Goal: Transaction & Acquisition: Book appointment/travel/reservation

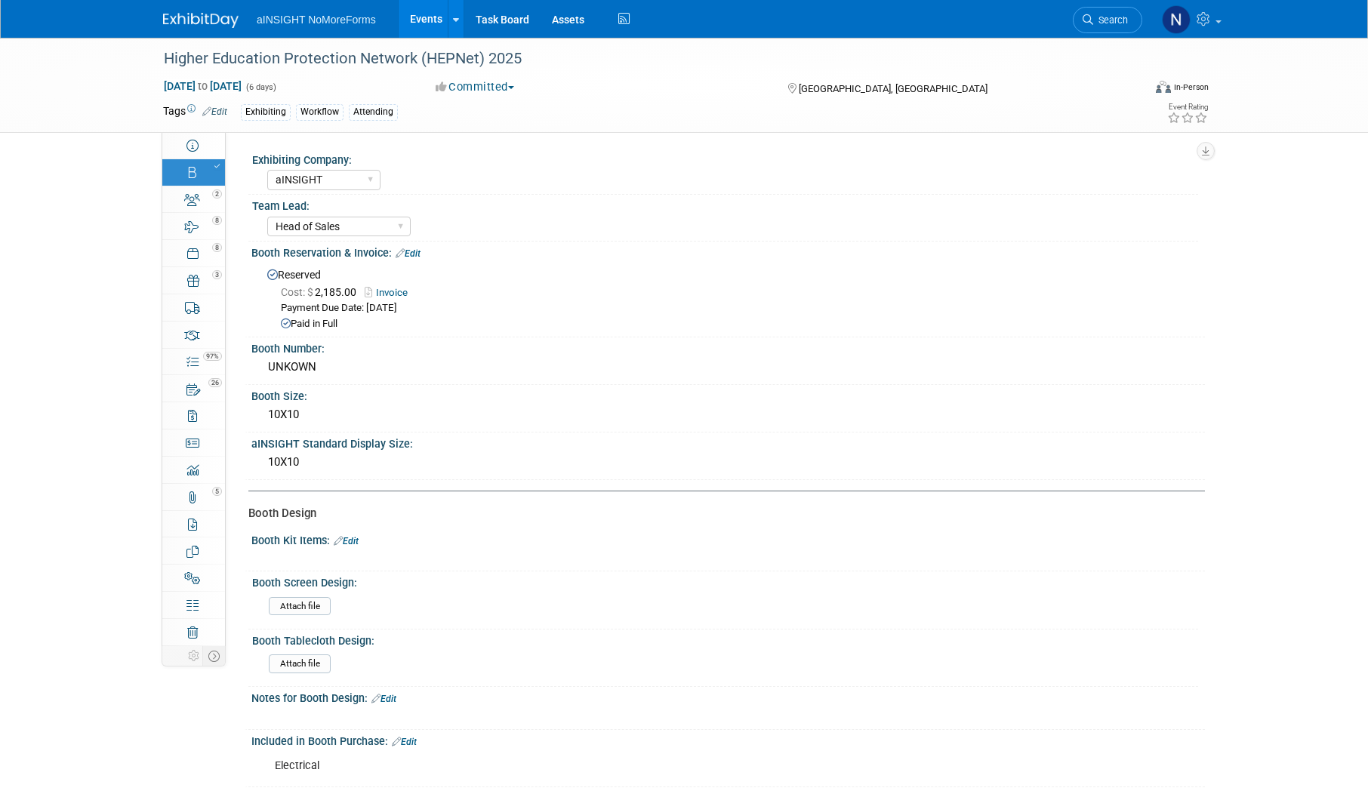
select select "aINSIGHT"
select select "Head of Sales"
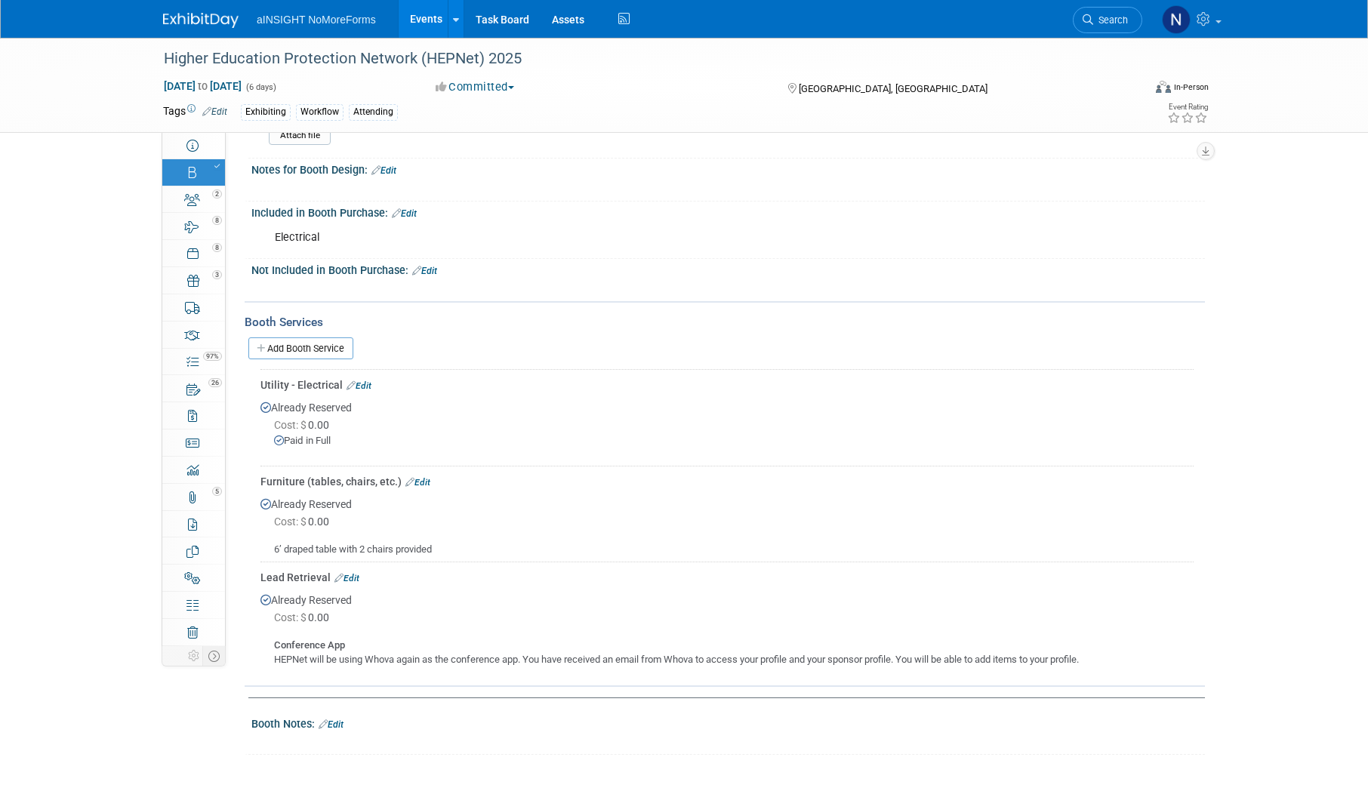
click at [417, 9] on link "Events" at bounding box center [426, 19] width 55 height 38
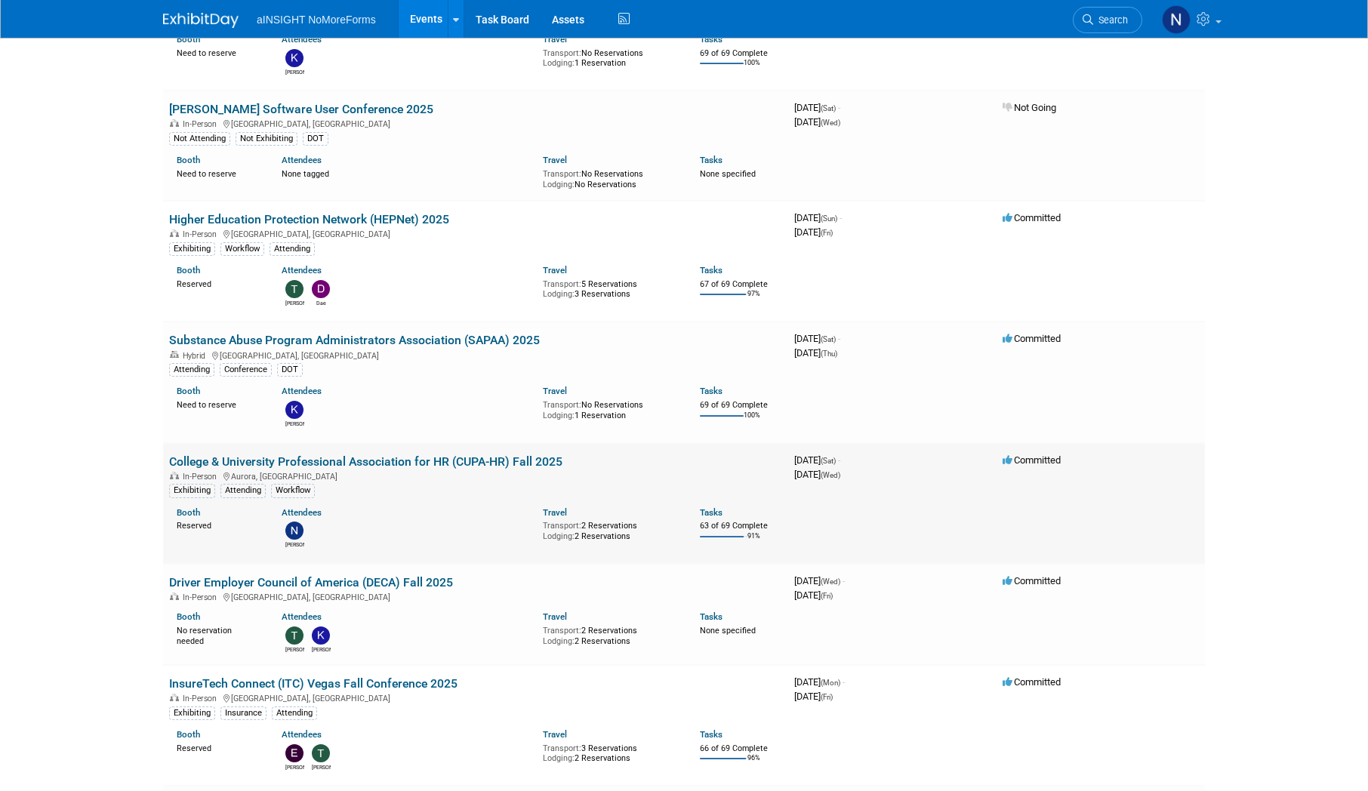
scroll to position [453, 0]
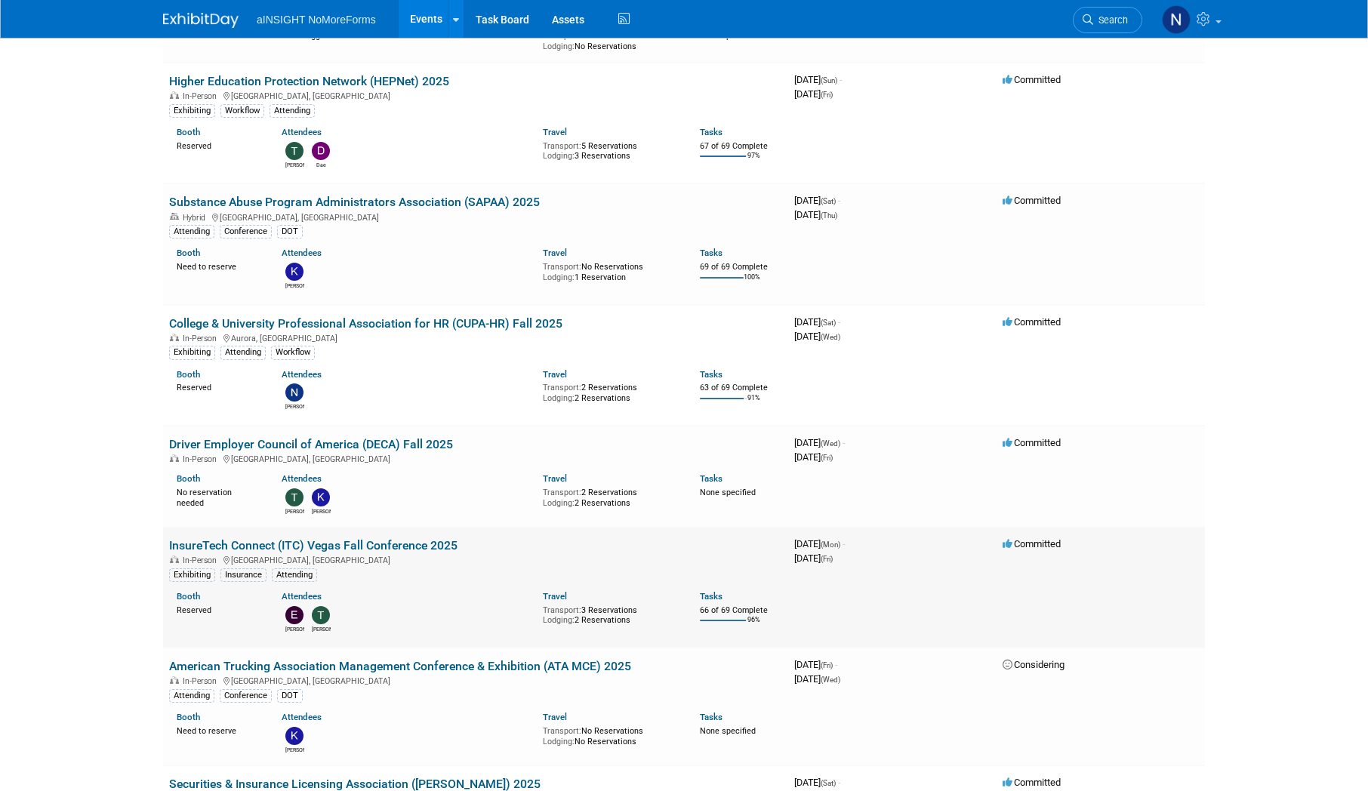
click at [371, 547] on link "InsureTech Connect (ITC) Vegas Fall Conference 2025" at bounding box center [313, 545] width 288 height 14
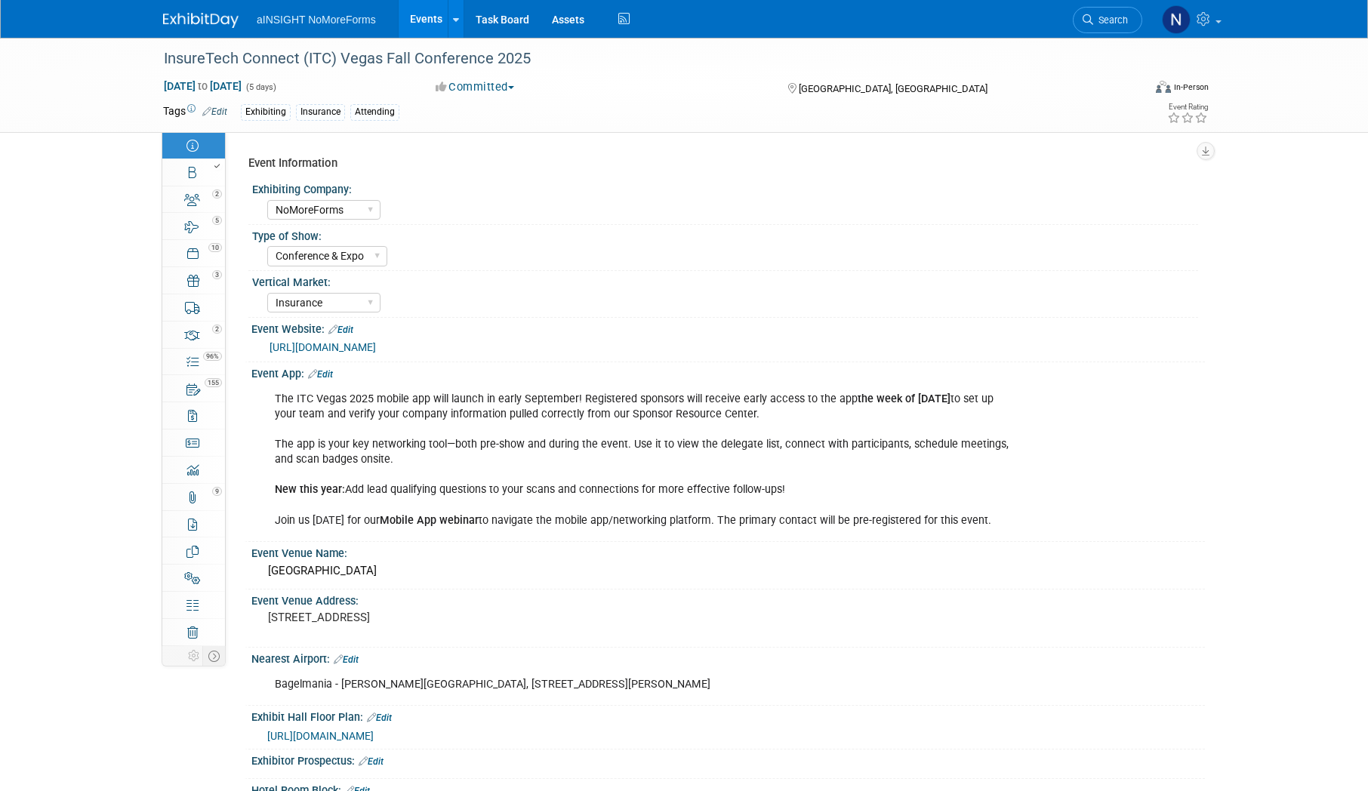
select select "NoMoreForms"
select select "Conference & Expo"
select select "Insurance"
select select "Full Access"
select select "No"
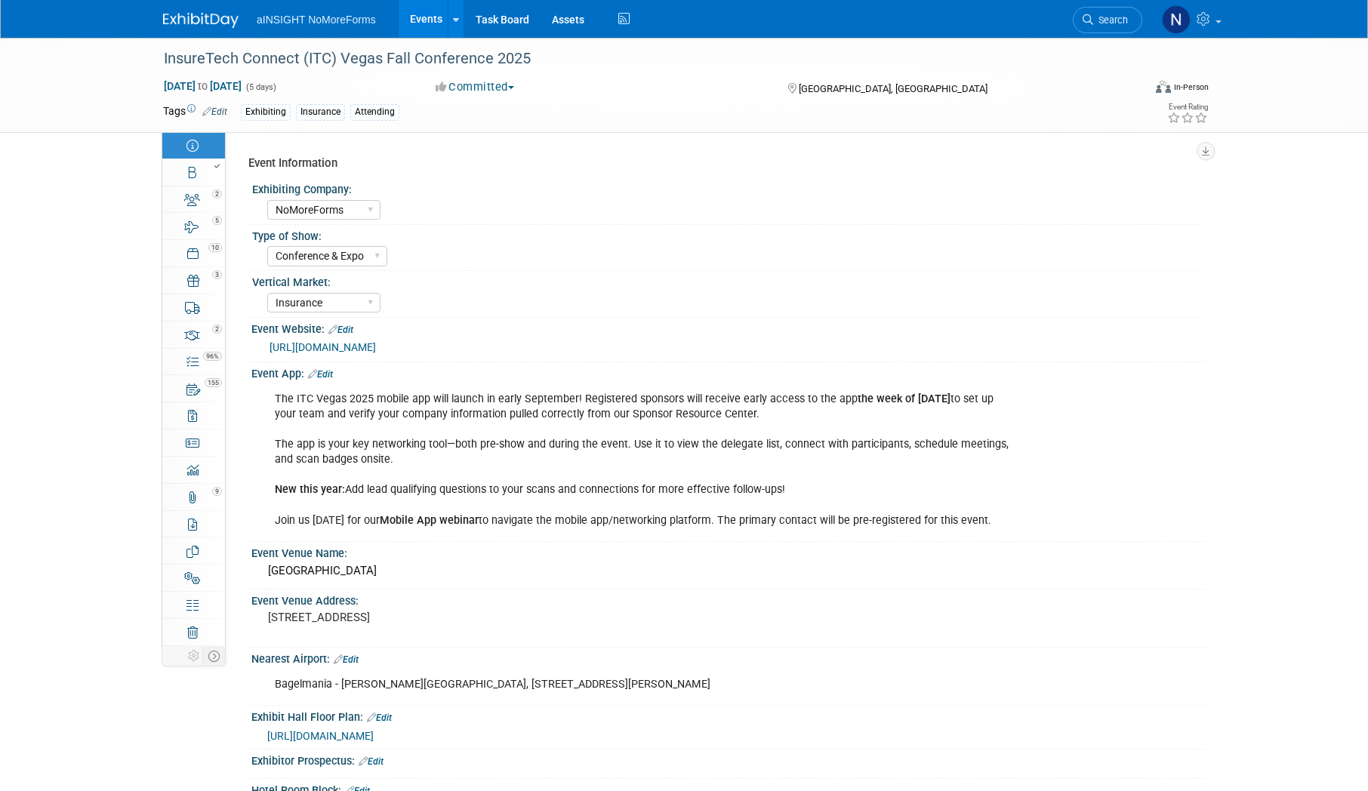
select select "Yes"
select select "No"
click at [201, 177] on link "Booth" at bounding box center [193, 172] width 63 height 26
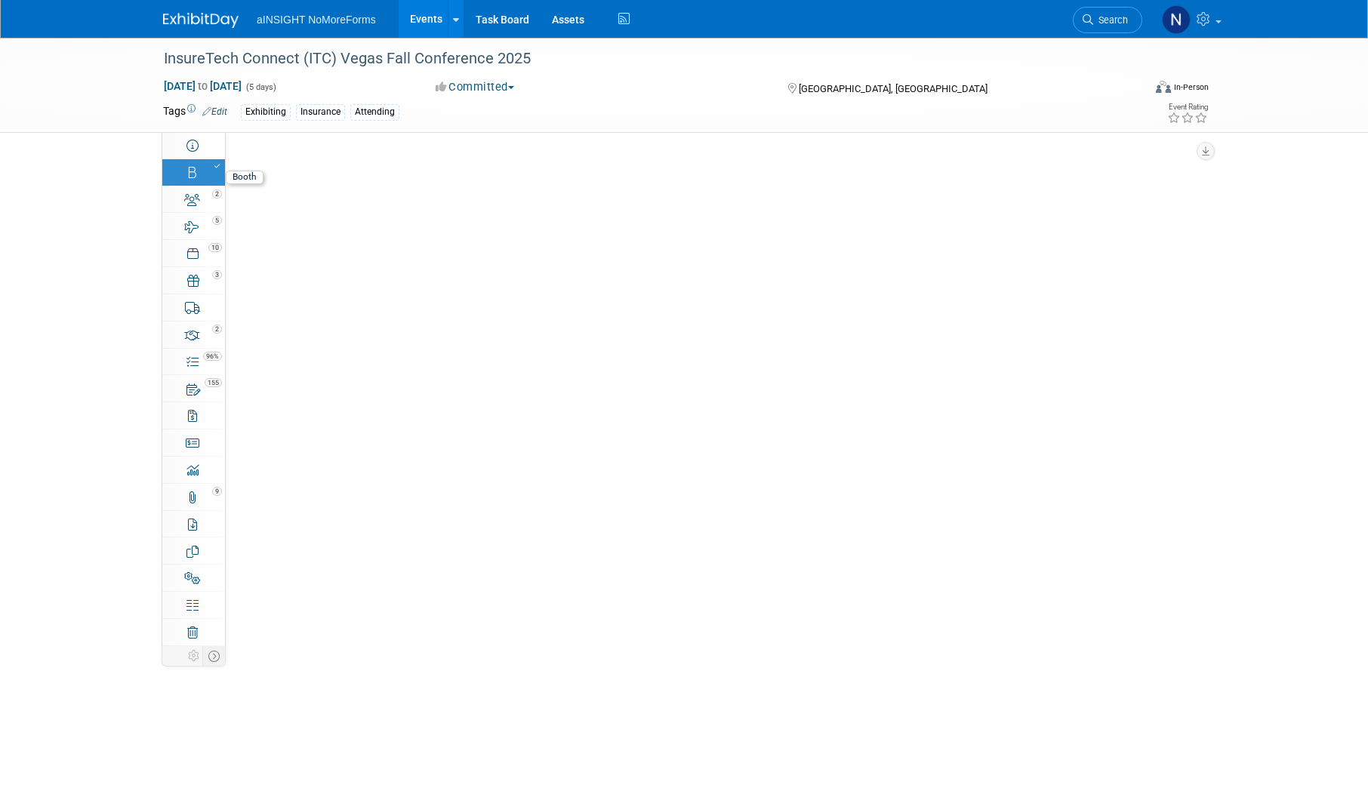
select select "NoMoreForms"
select select "AE Enterprise Insurance"
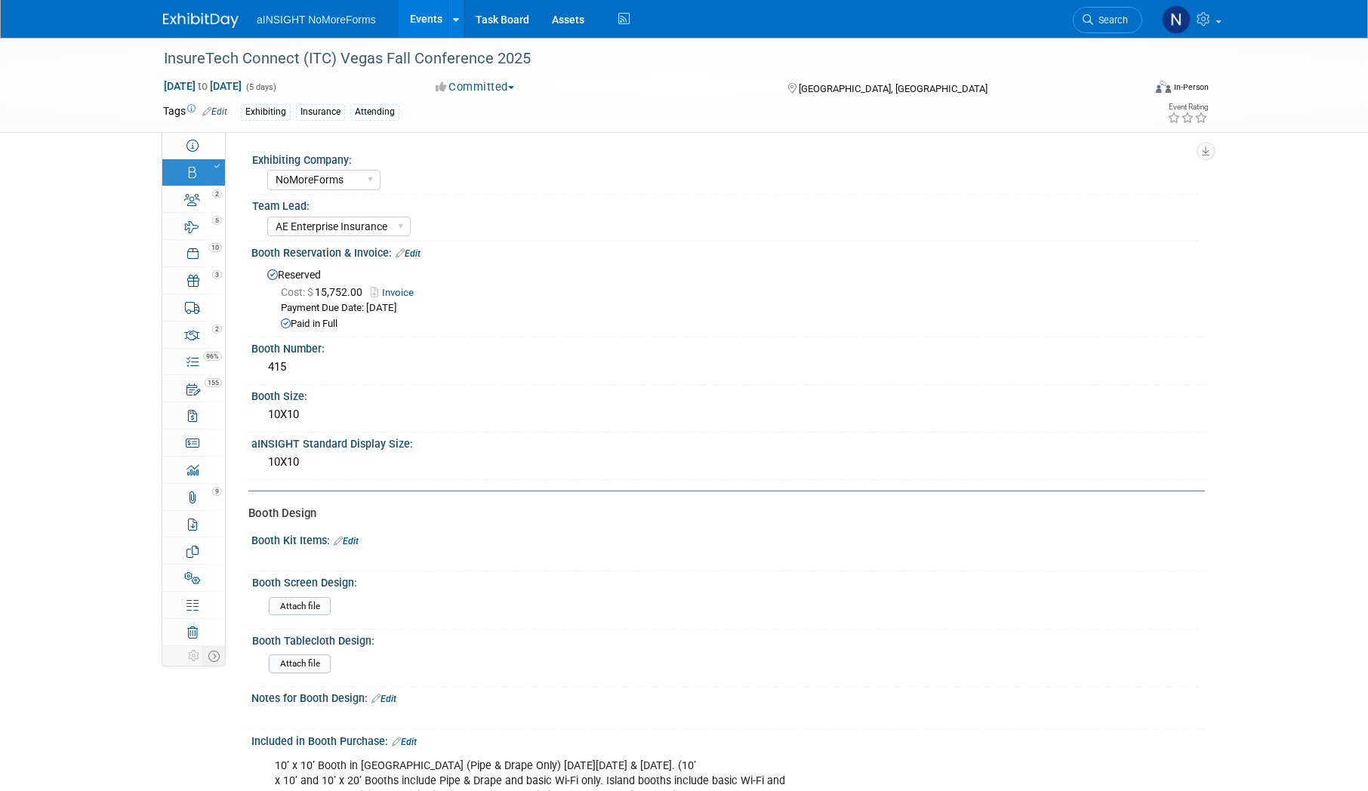
click at [405, 290] on link "Invoice" at bounding box center [396, 292] width 51 height 11
click at [424, 265] on div "Reserved Cost: $ 15,752.00 Invoice Payment Due Date: Dec 19, 2024 Paid in Full" at bounding box center [728, 298] width 931 height 69
click at [421, 254] on link "Edit" at bounding box center [408, 253] width 25 height 11
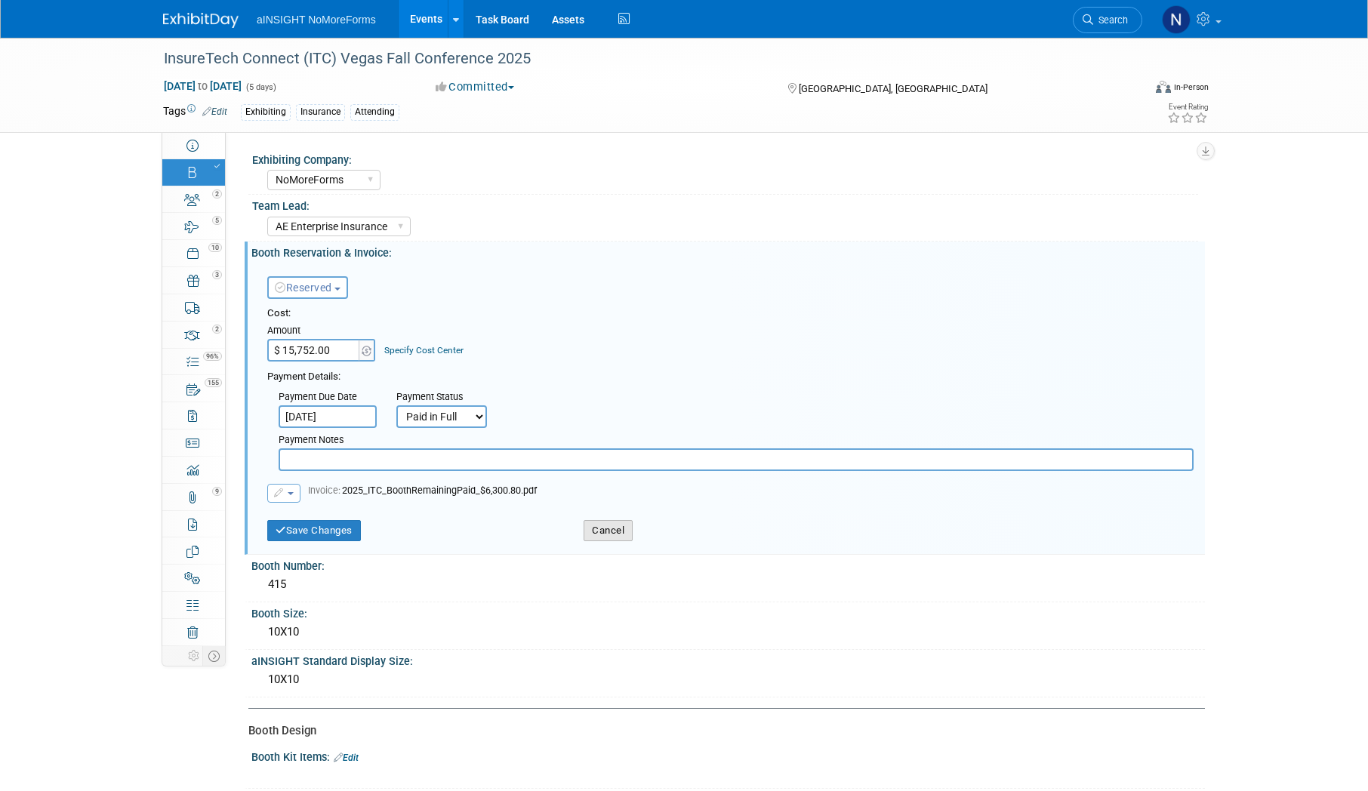
click at [612, 530] on button "Cancel" at bounding box center [608, 530] width 49 height 21
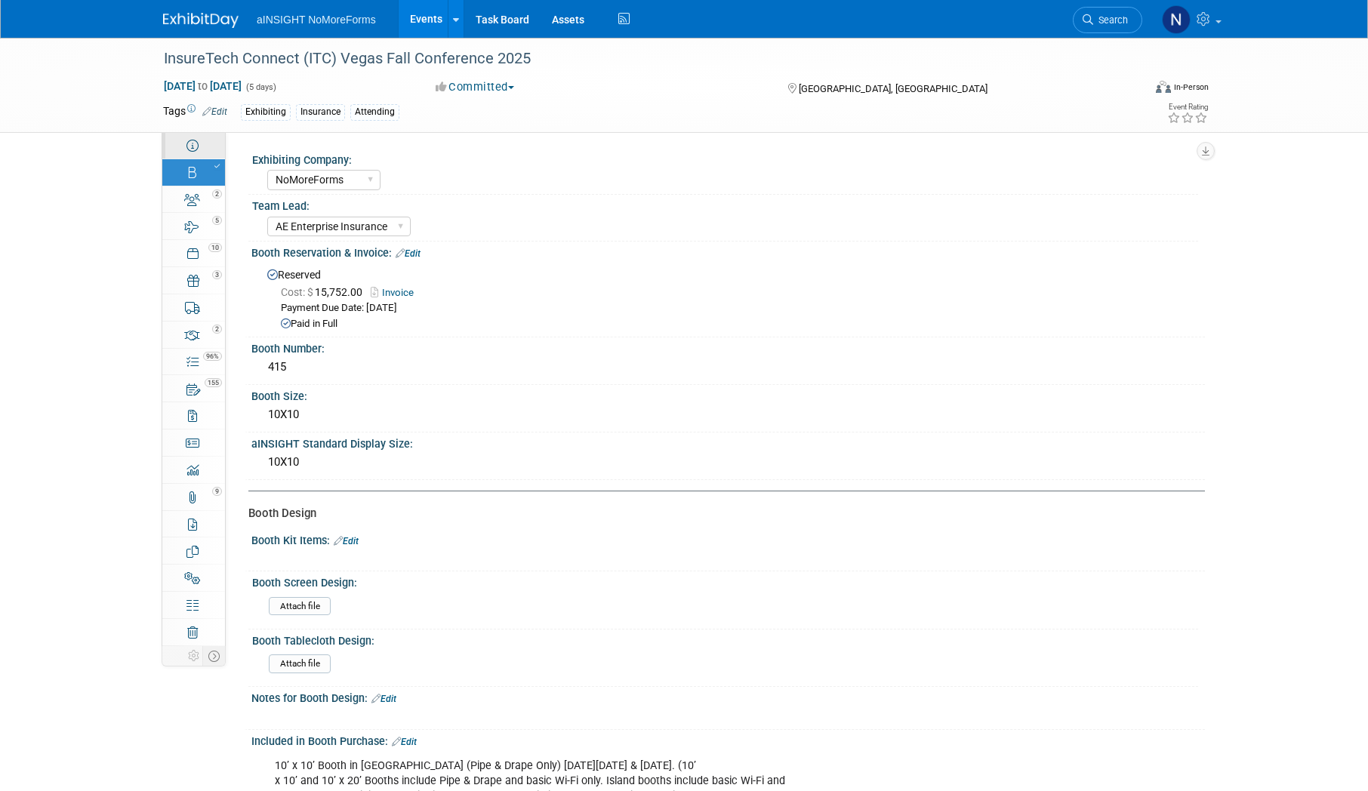
click at [192, 143] on icon at bounding box center [192, 146] width 12 height 12
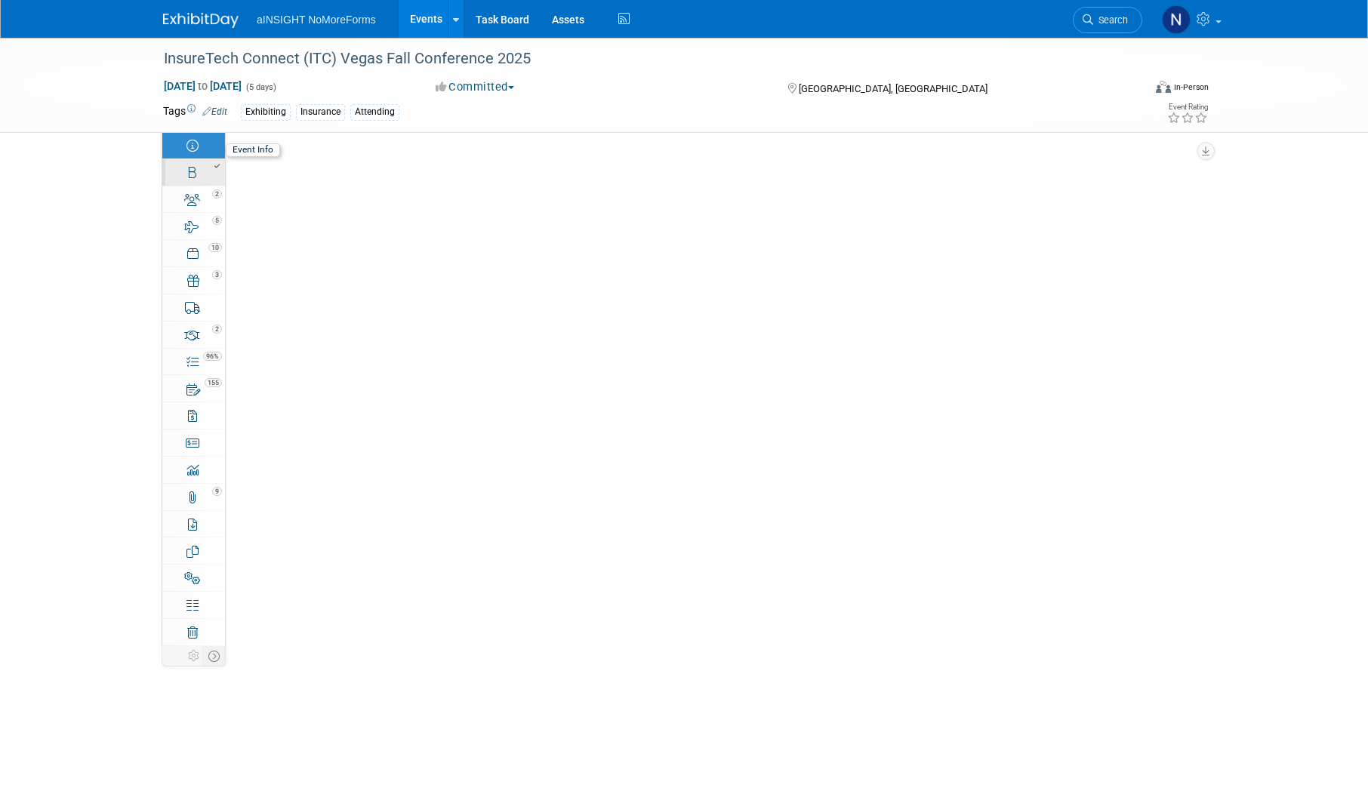
select select "NoMoreForms"
select select "Conference & Expo"
select select "Insurance"
select select "Full Access"
select select "No"
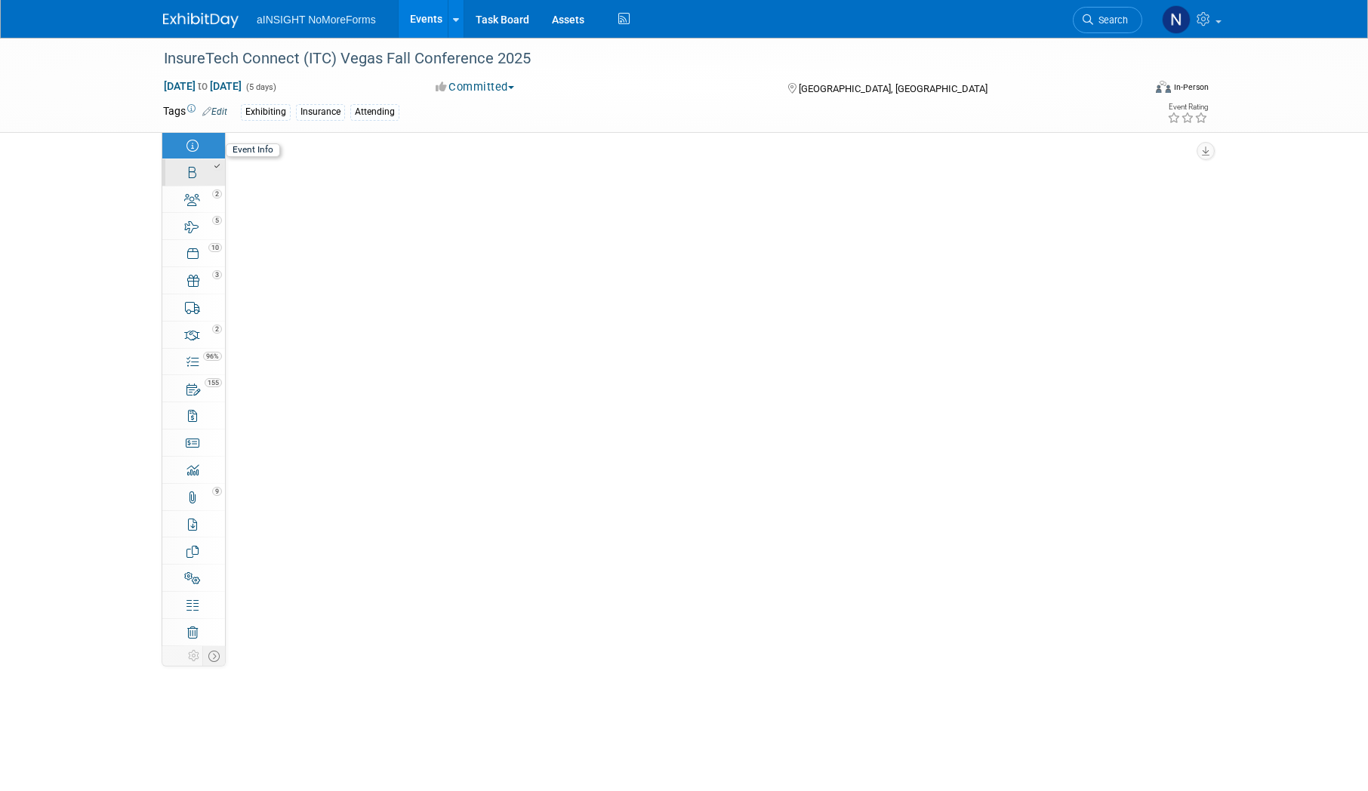
select select "Yes"
select select "No"
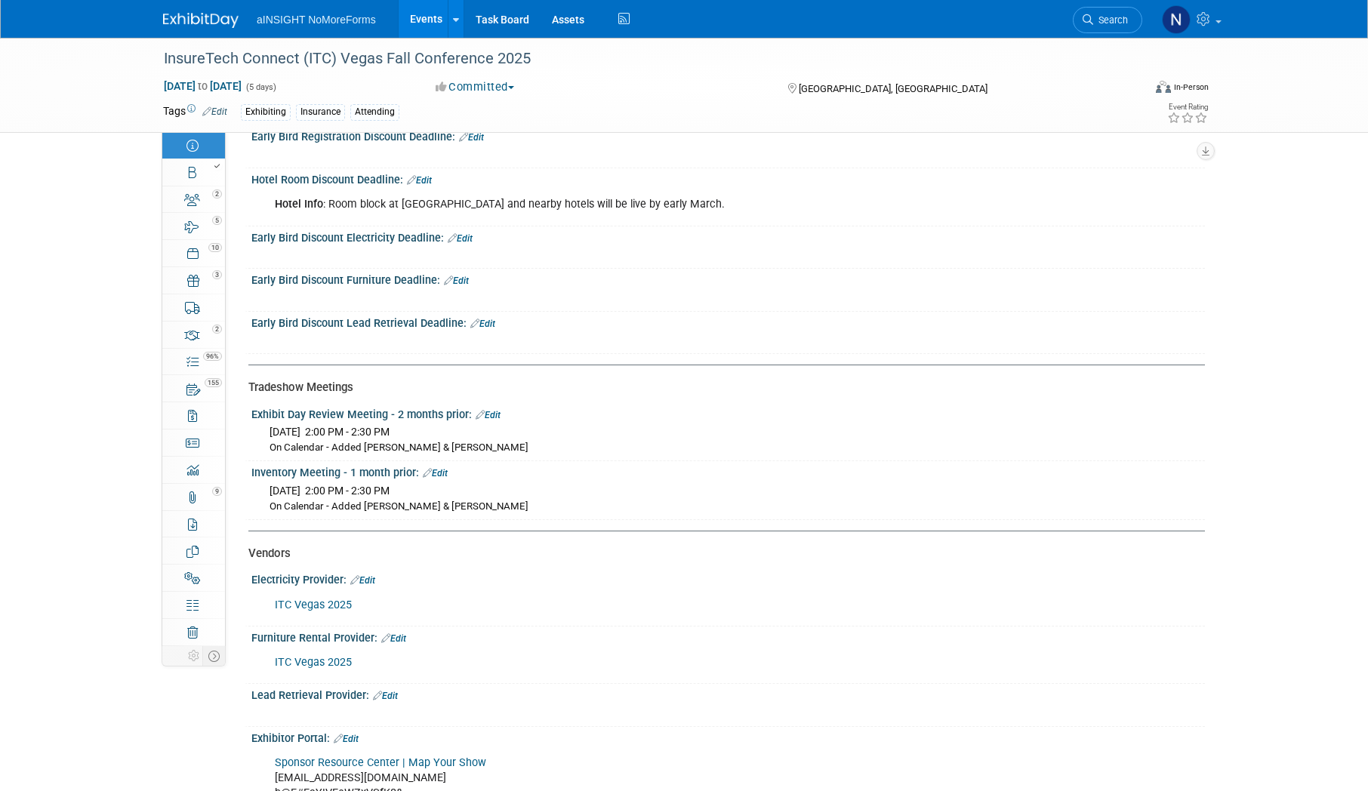
scroll to position [2341, 0]
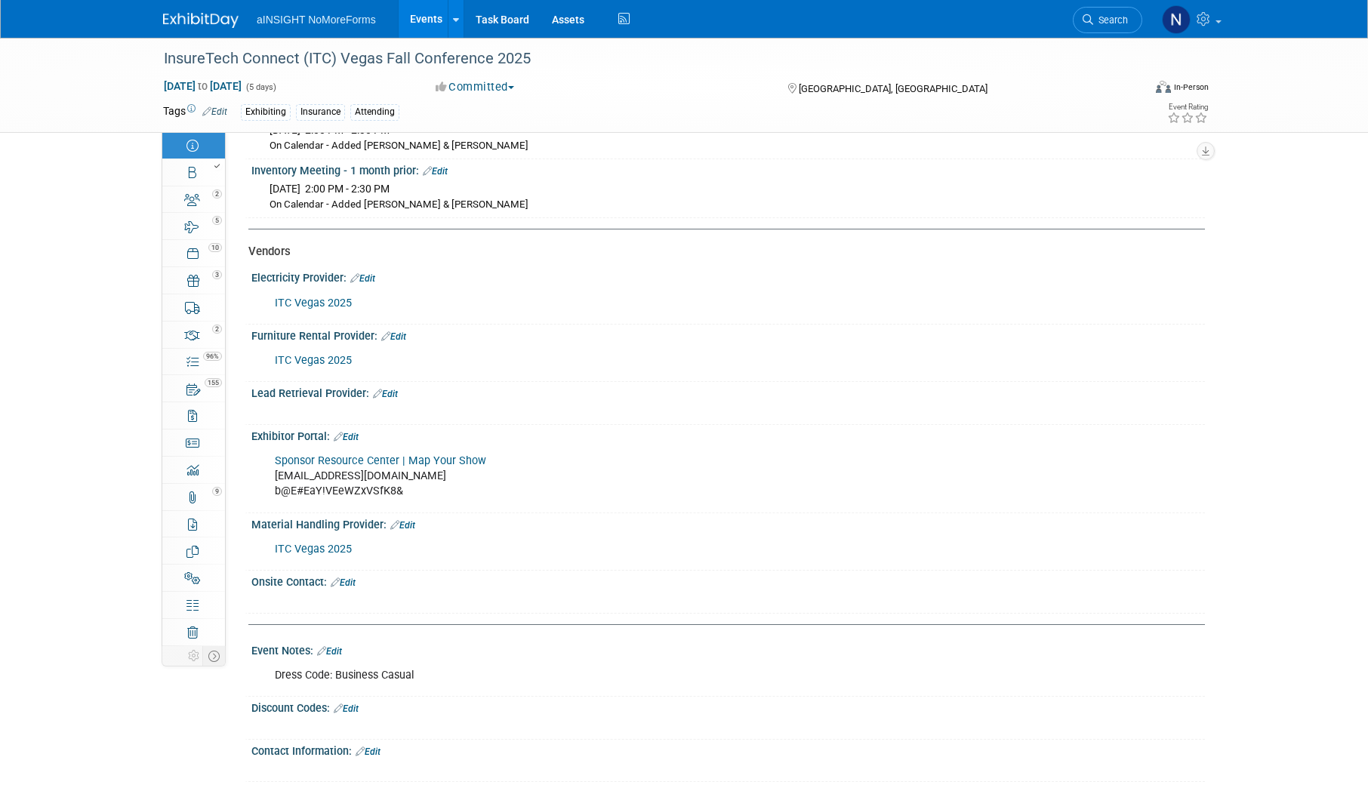
click at [317, 299] on link "ITC Vegas 2025" at bounding box center [313, 303] width 77 height 13
click at [433, 455] on link "Sponsor Resource Center | Map Your Show" at bounding box center [380, 461] width 211 height 13
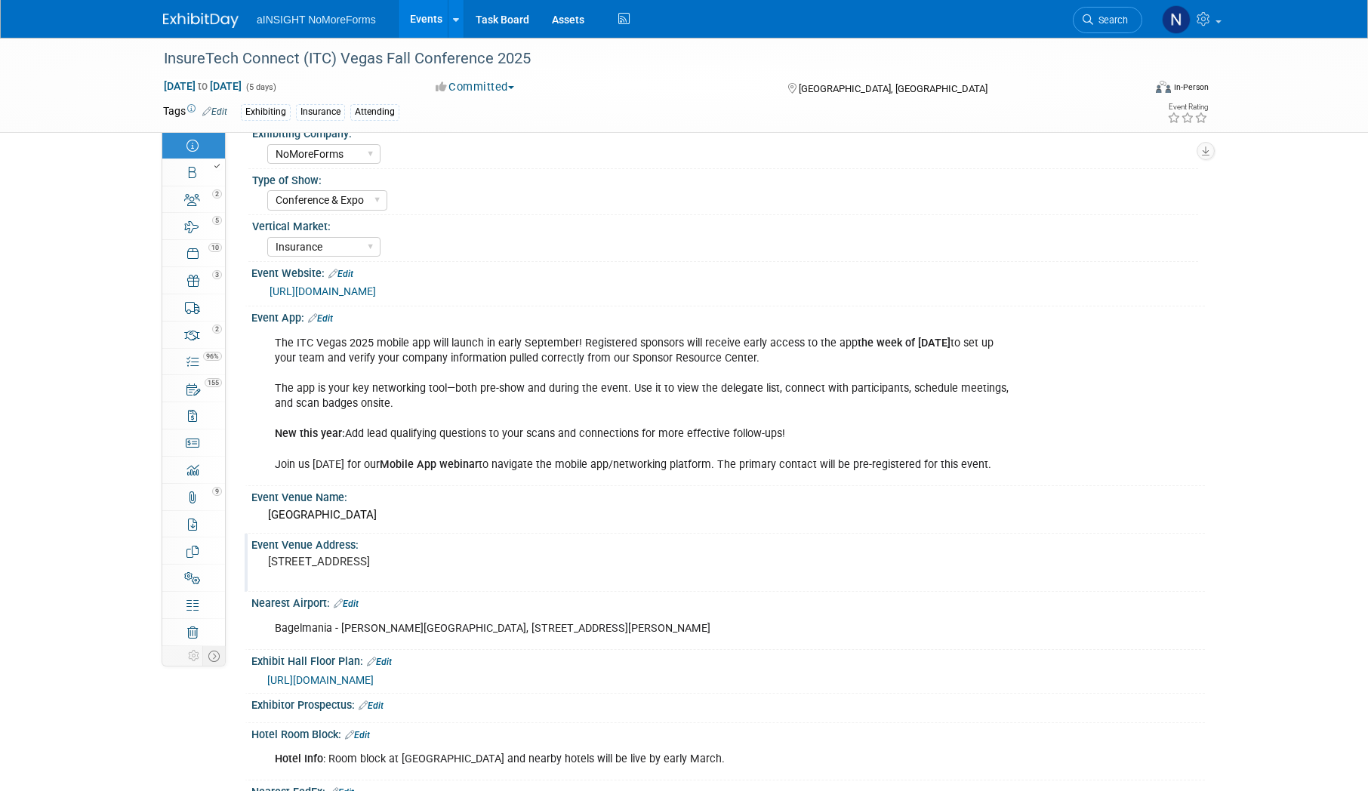
scroll to position [0, 0]
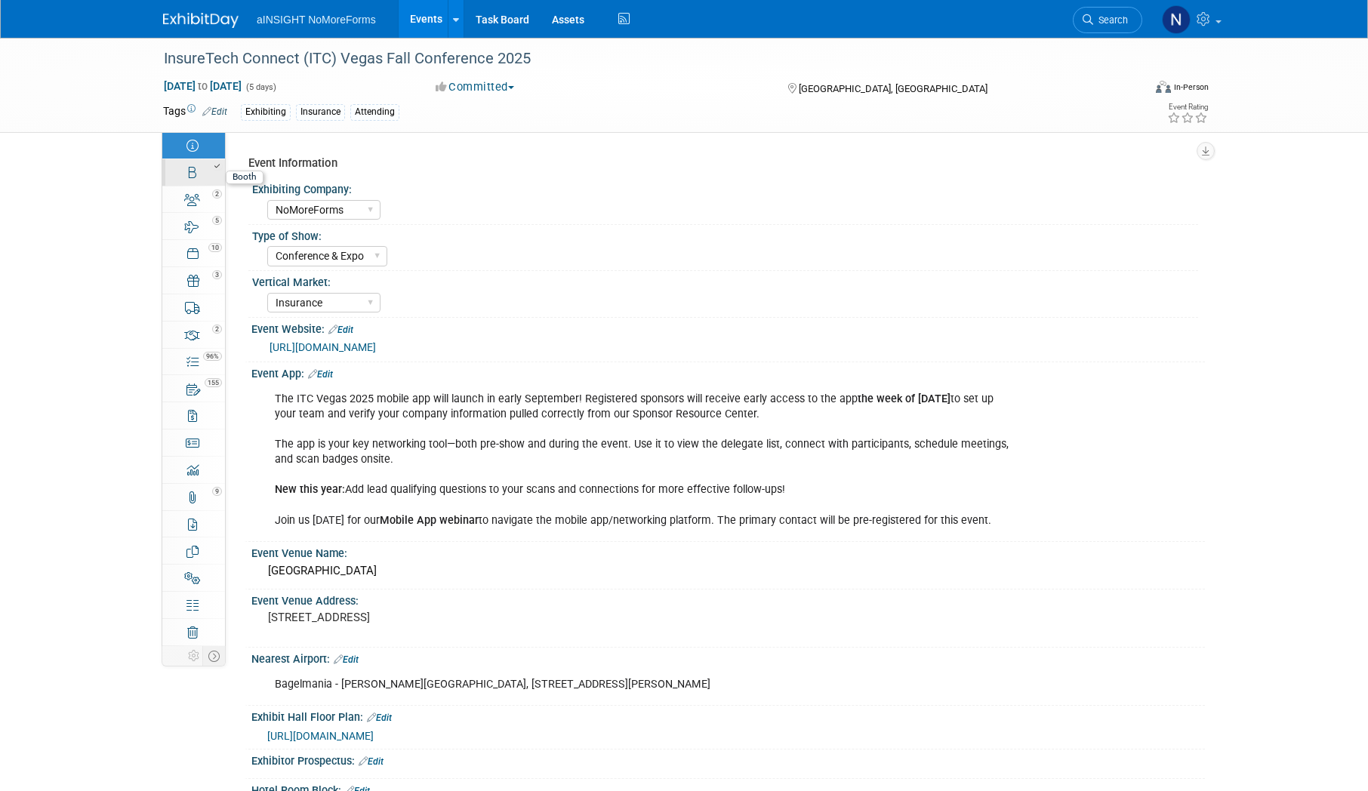
click at [202, 177] on link "Booth" at bounding box center [193, 172] width 63 height 26
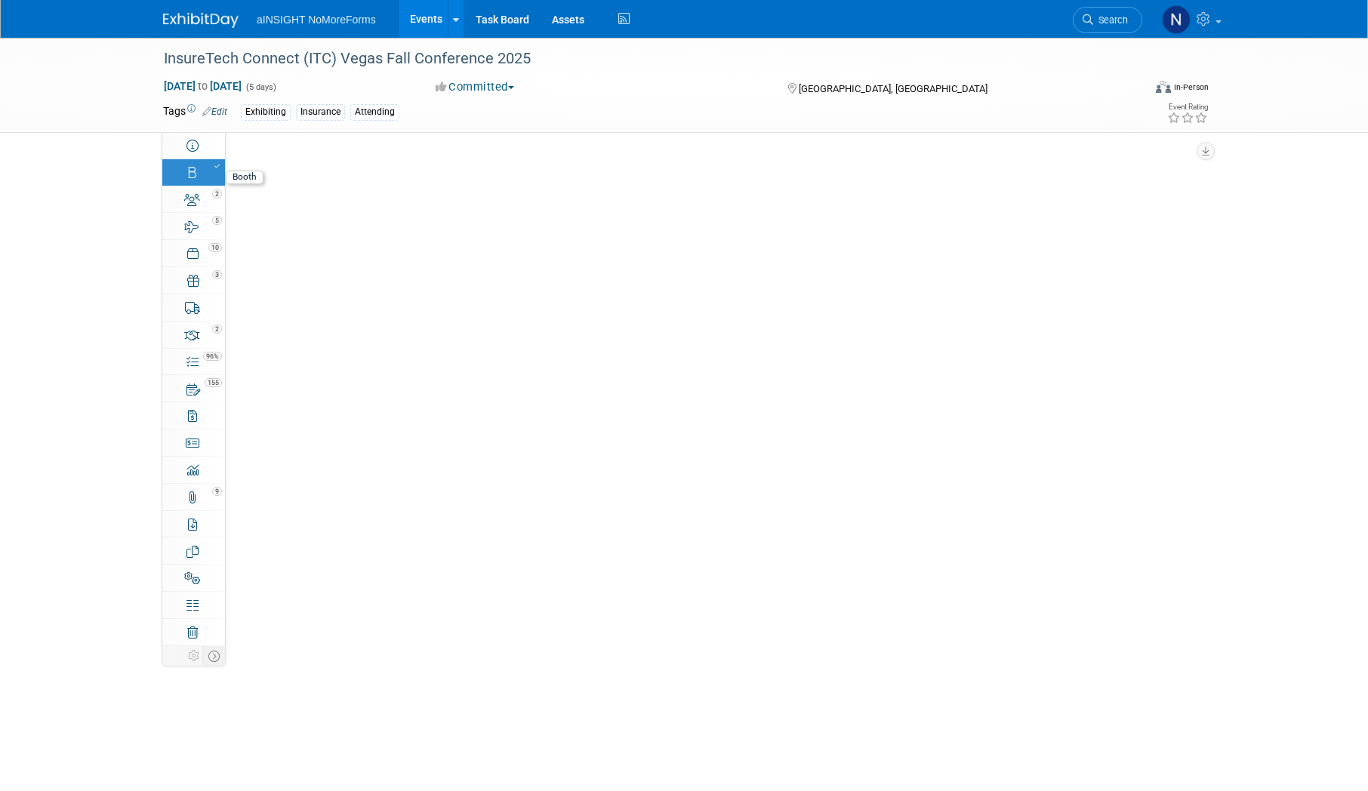
select select "NoMoreForms"
select select "AE Enterprise Insurance"
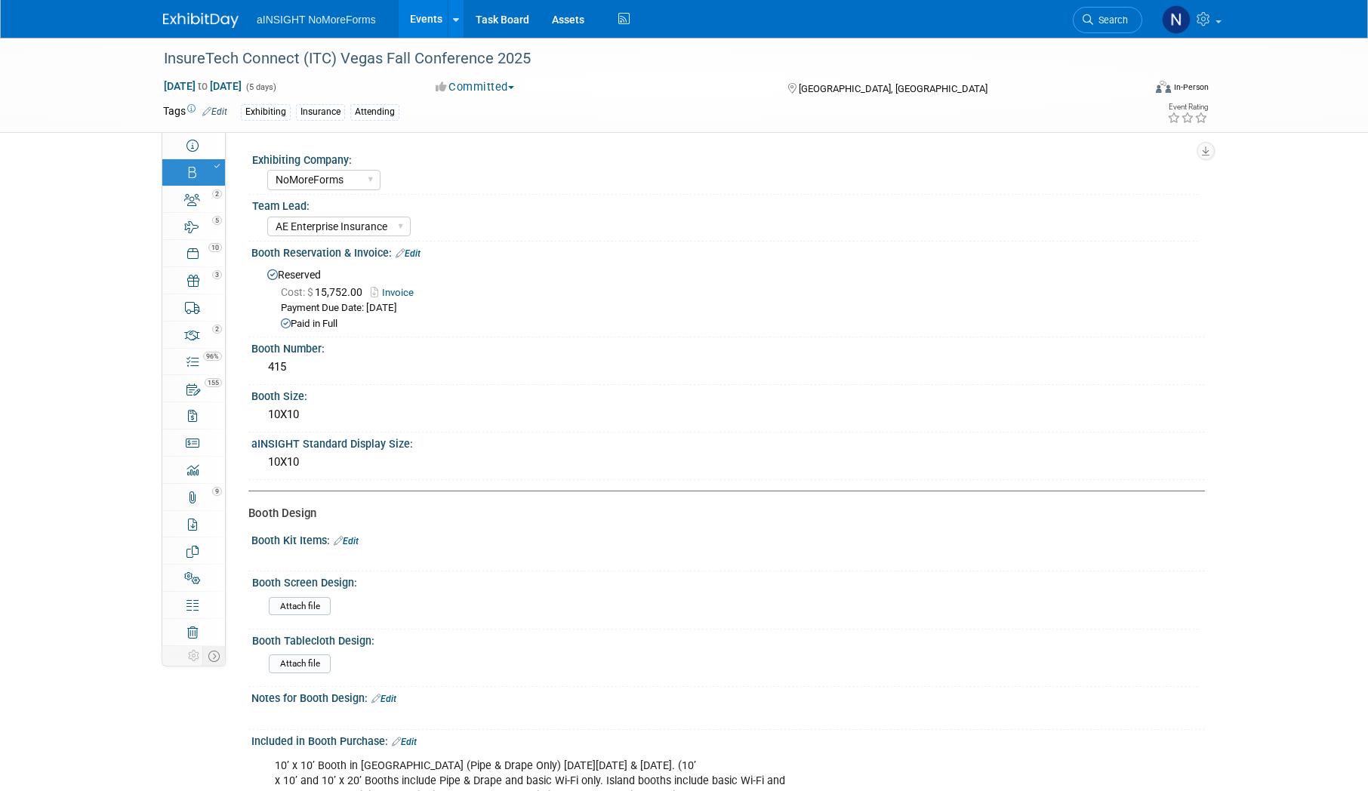
click at [405, 281] on div "Reserved Cost: $ 15,752.00 Invoice Payment Due Date: Dec 19, 2024 Paid in Full" at bounding box center [728, 298] width 931 height 69
click at [405, 290] on link "Invoice" at bounding box center [396, 292] width 51 height 11
click at [184, 151] on link "Event Information" at bounding box center [193, 145] width 63 height 26
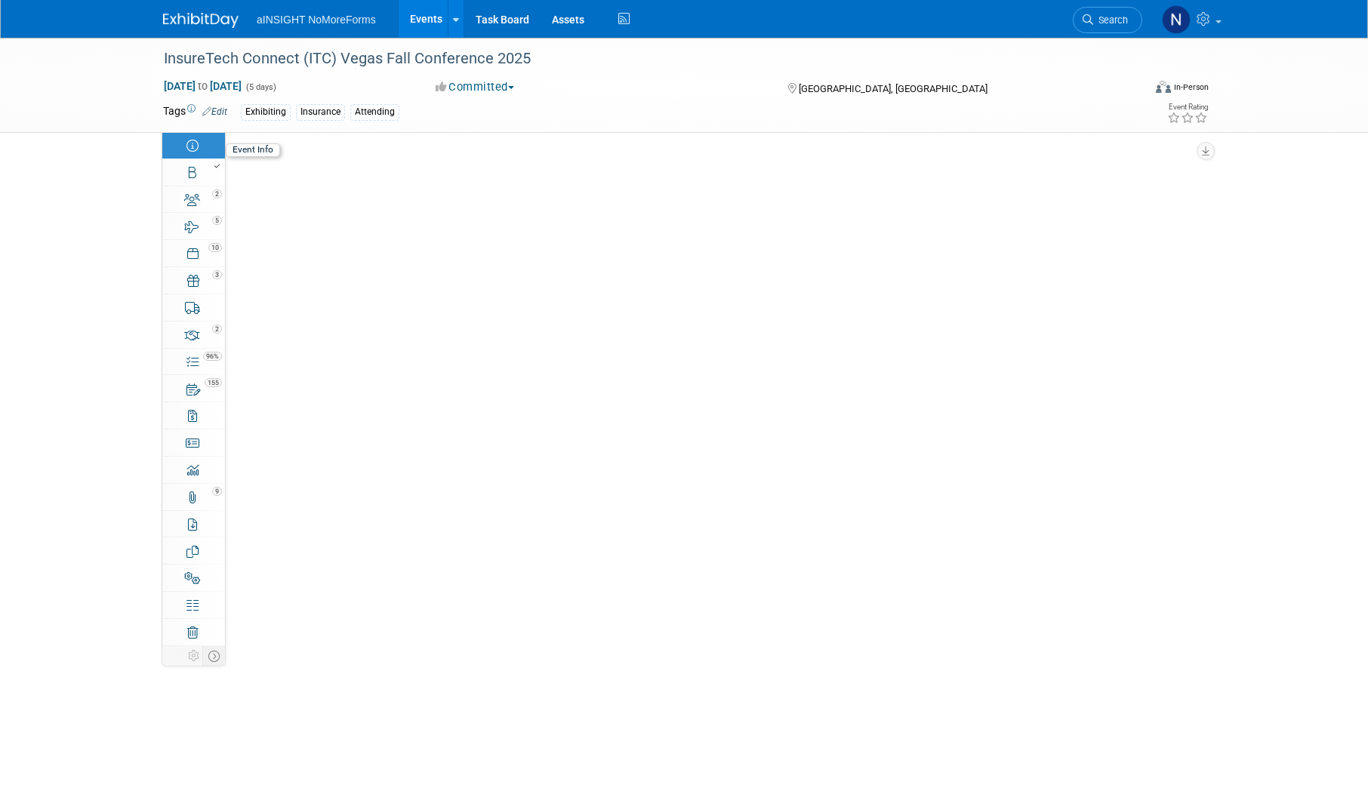
select select "NoMoreForms"
select select "Conference & Expo"
select select "Insurance"
select select "Full Access"
select select "No"
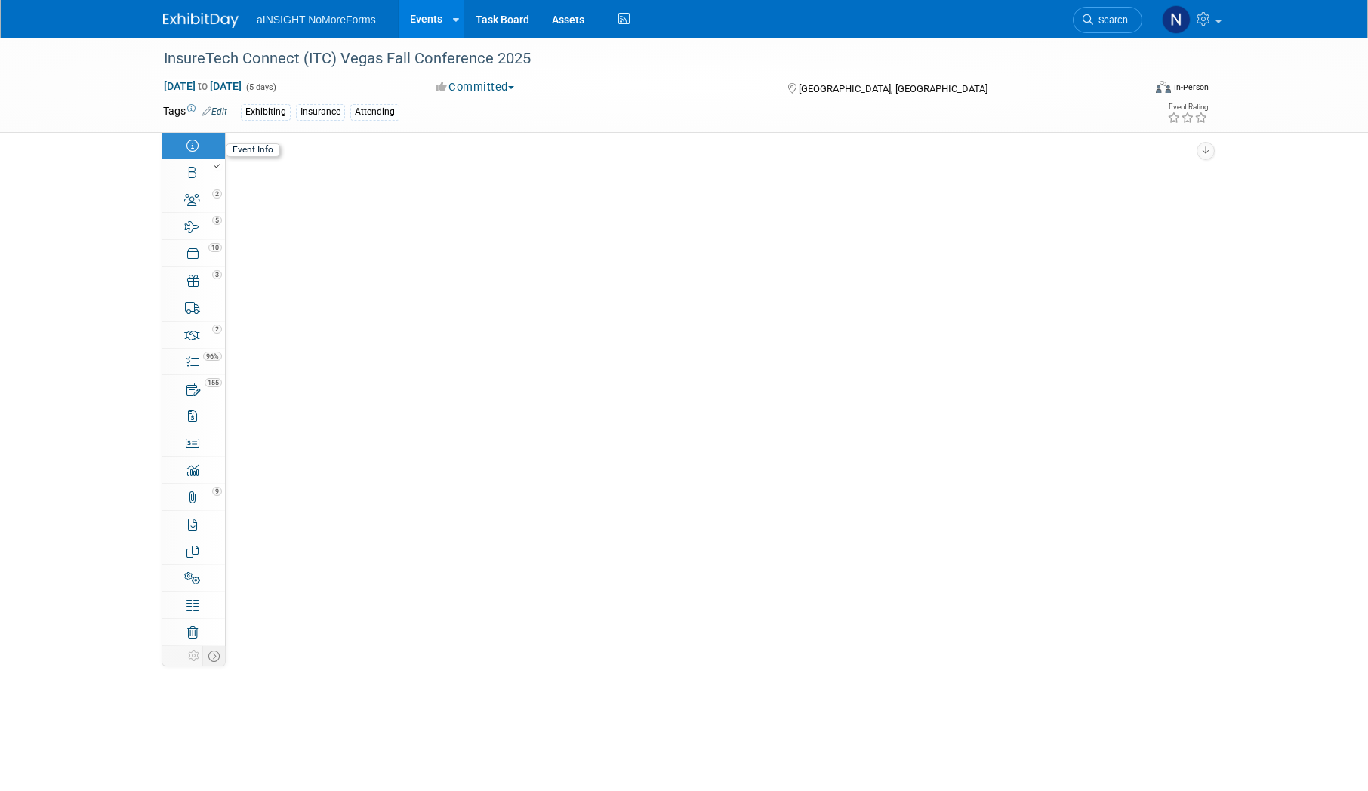
select select "Yes"
select select "No"
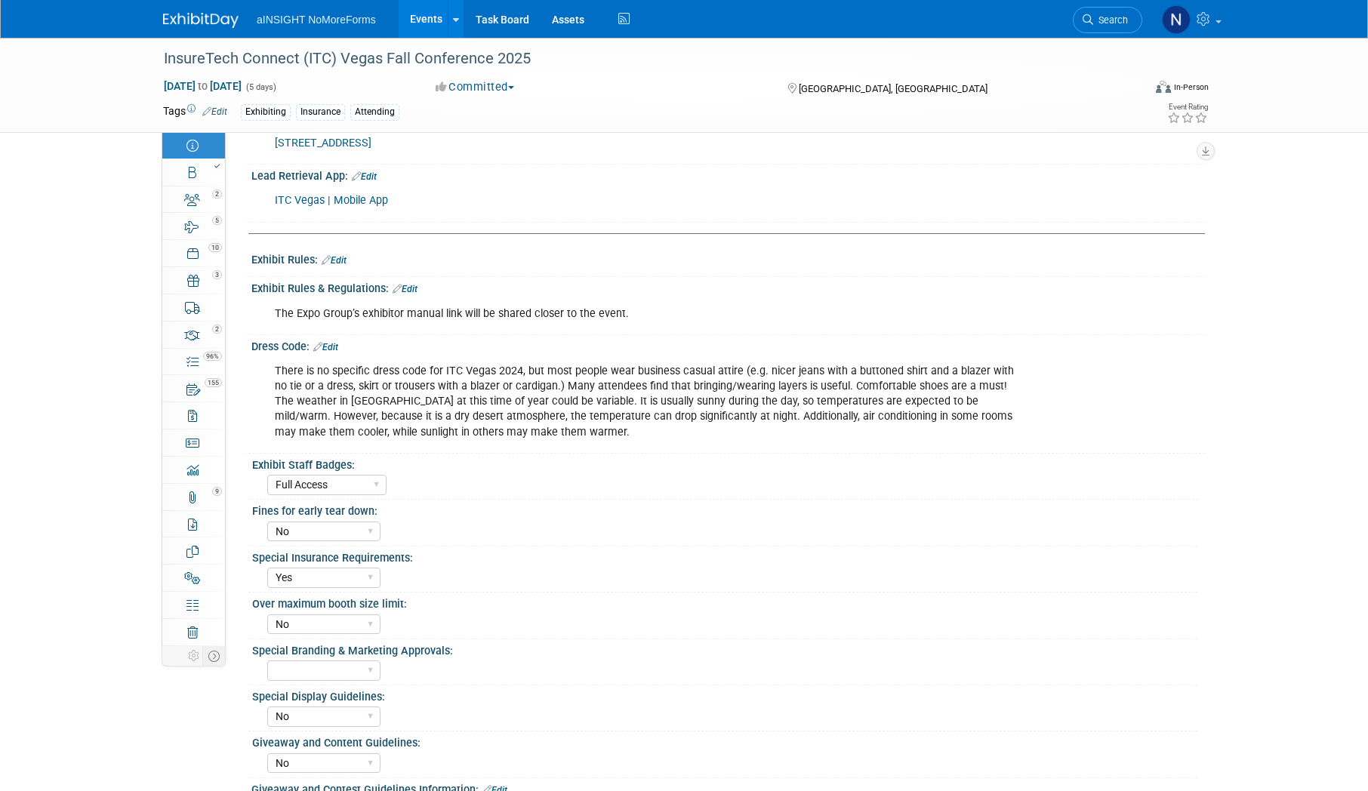
scroll to position [529, 0]
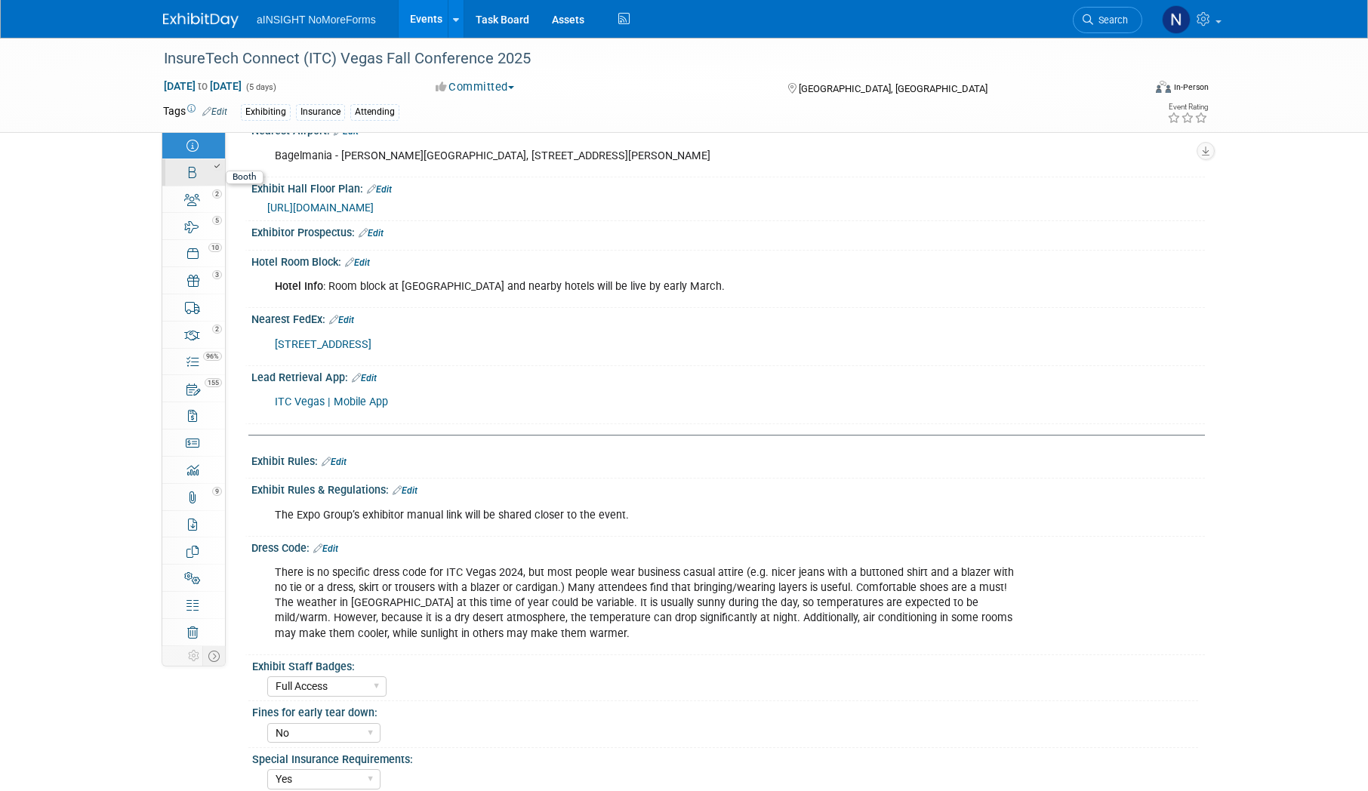
click at [189, 171] on div at bounding box center [198, 166] width 51 height 11
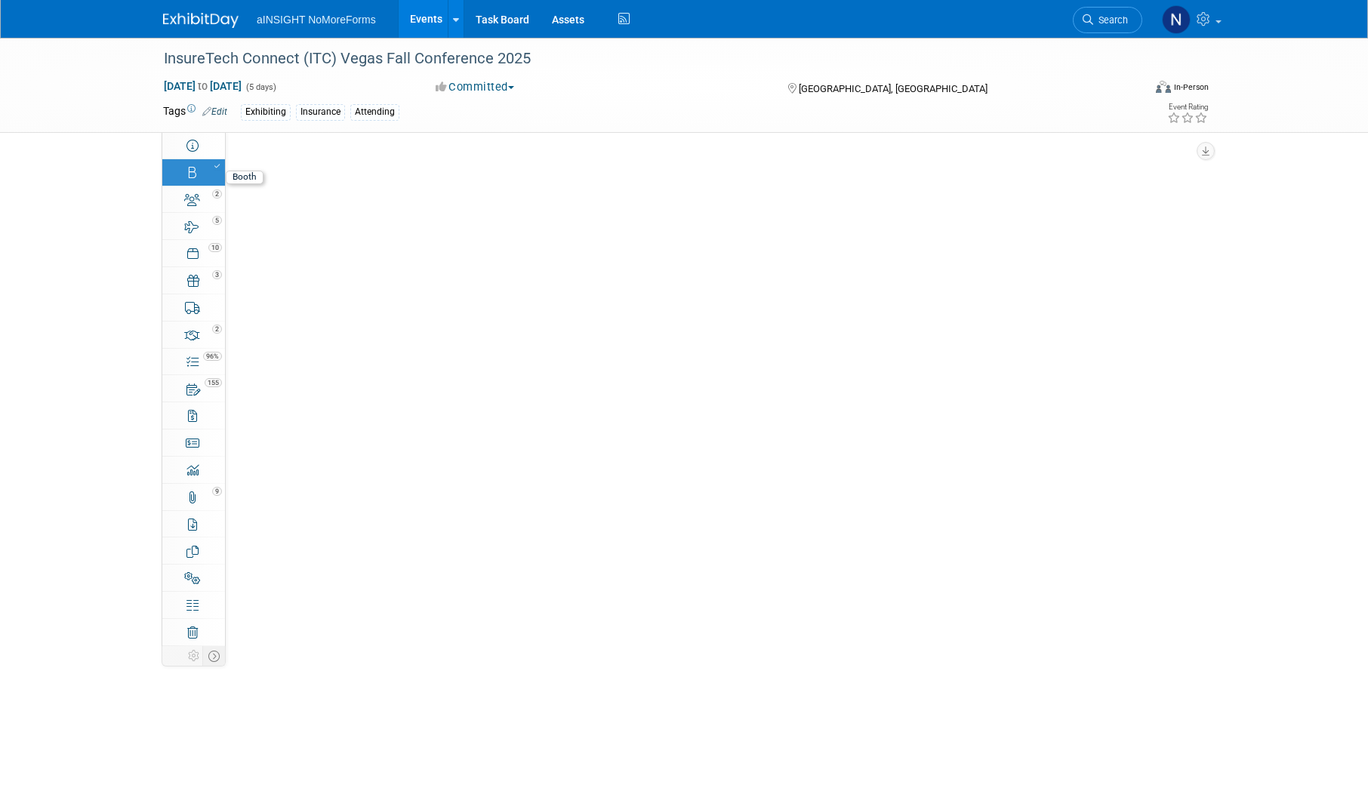
scroll to position [0, 0]
select select "NoMoreForms"
select select "AE Enterprise Insurance"
